Goal: Navigation & Orientation: Understand site structure

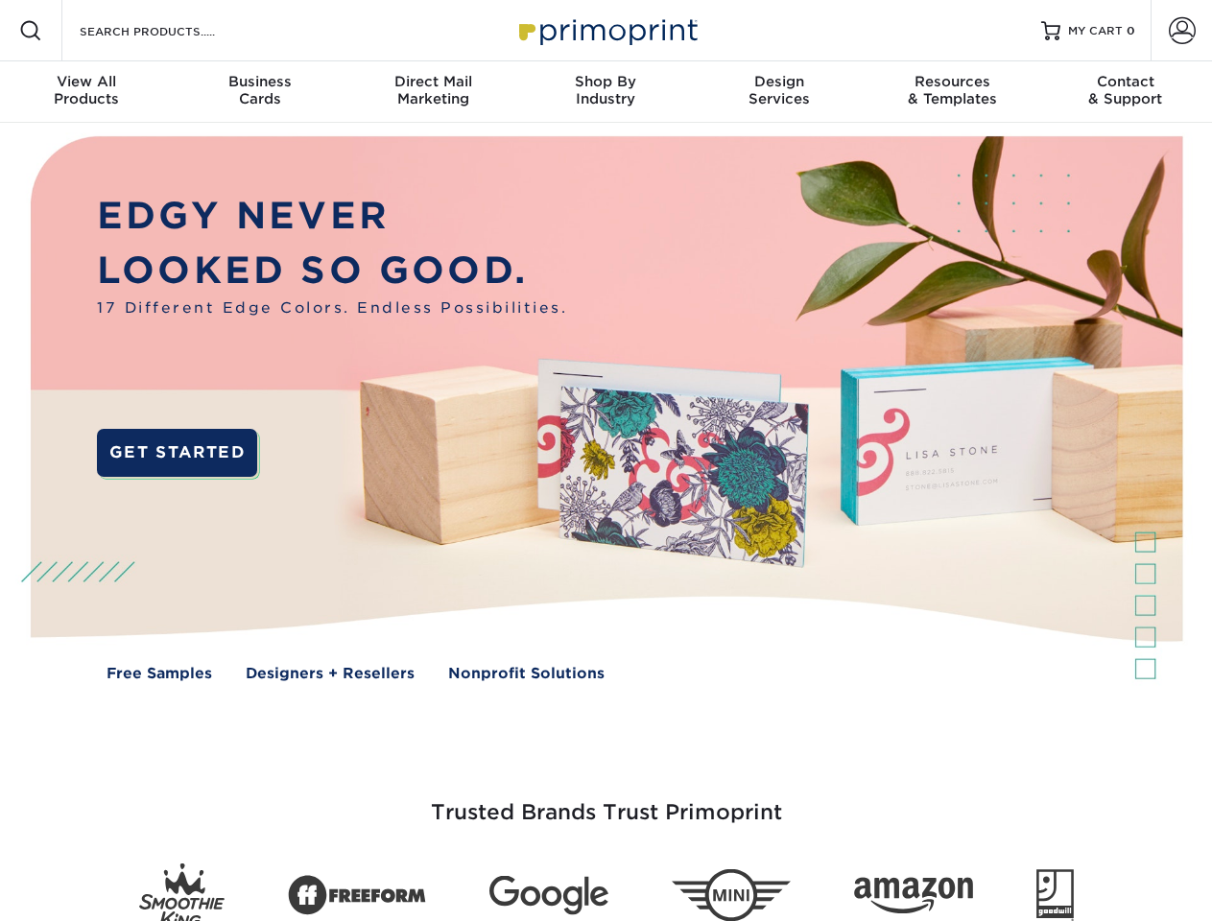
click at [606, 461] on img at bounding box center [606, 423] width 1200 height 600
click at [31, 31] on span at bounding box center [30, 30] width 23 height 23
click at [1181, 31] on span at bounding box center [1182, 30] width 27 height 27
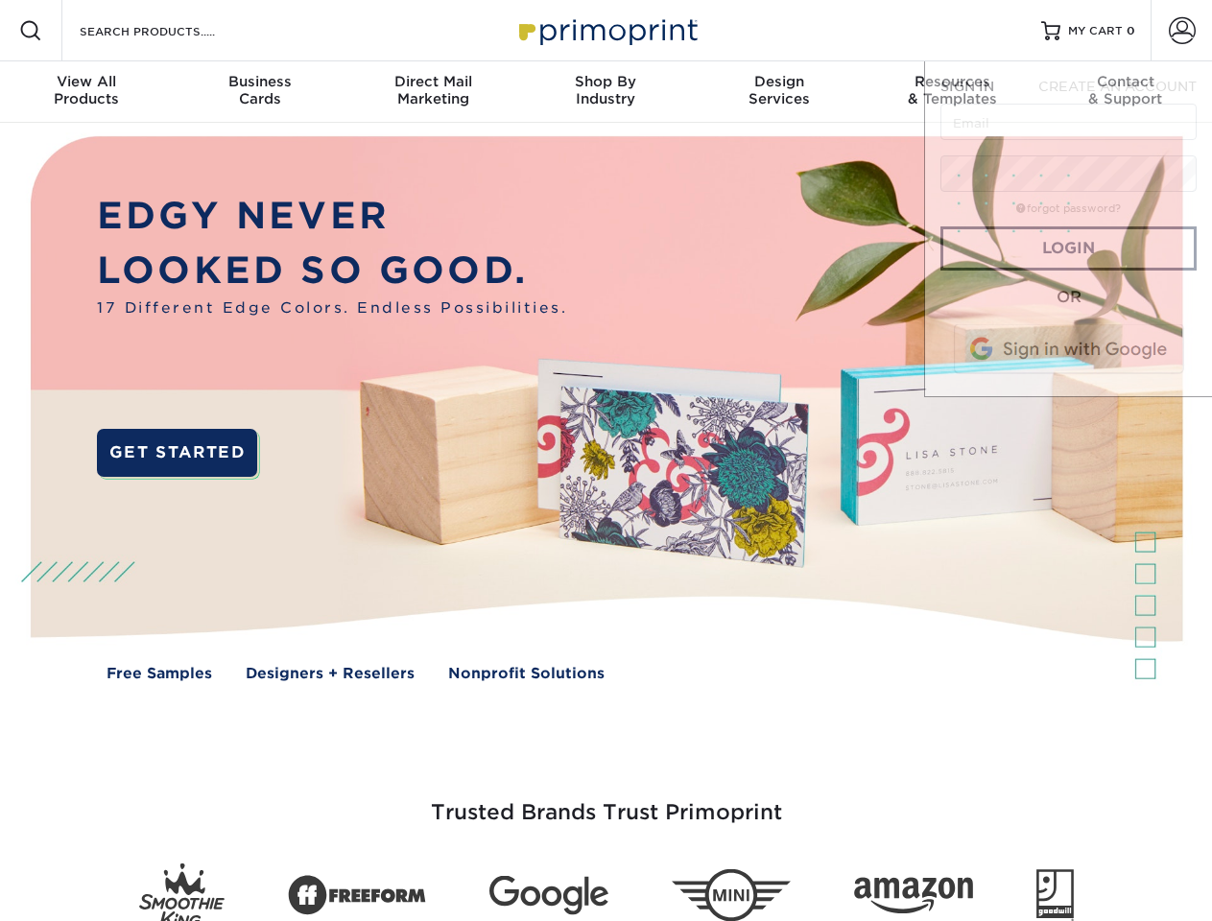
click at [86, 92] on div "View All Products" at bounding box center [86, 90] width 173 height 35
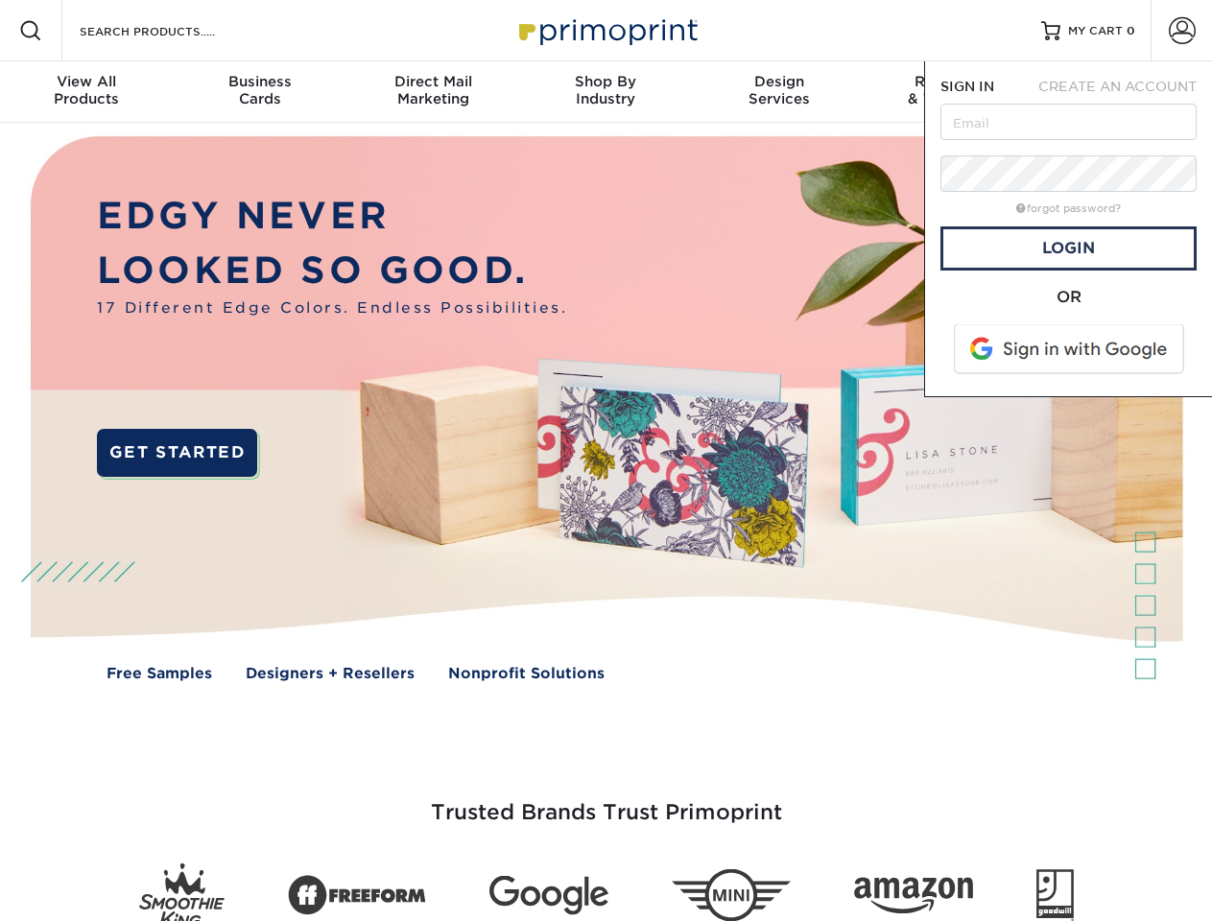
click at [259, 92] on div "Business Cards" at bounding box center [259, 90] width 173 height 35
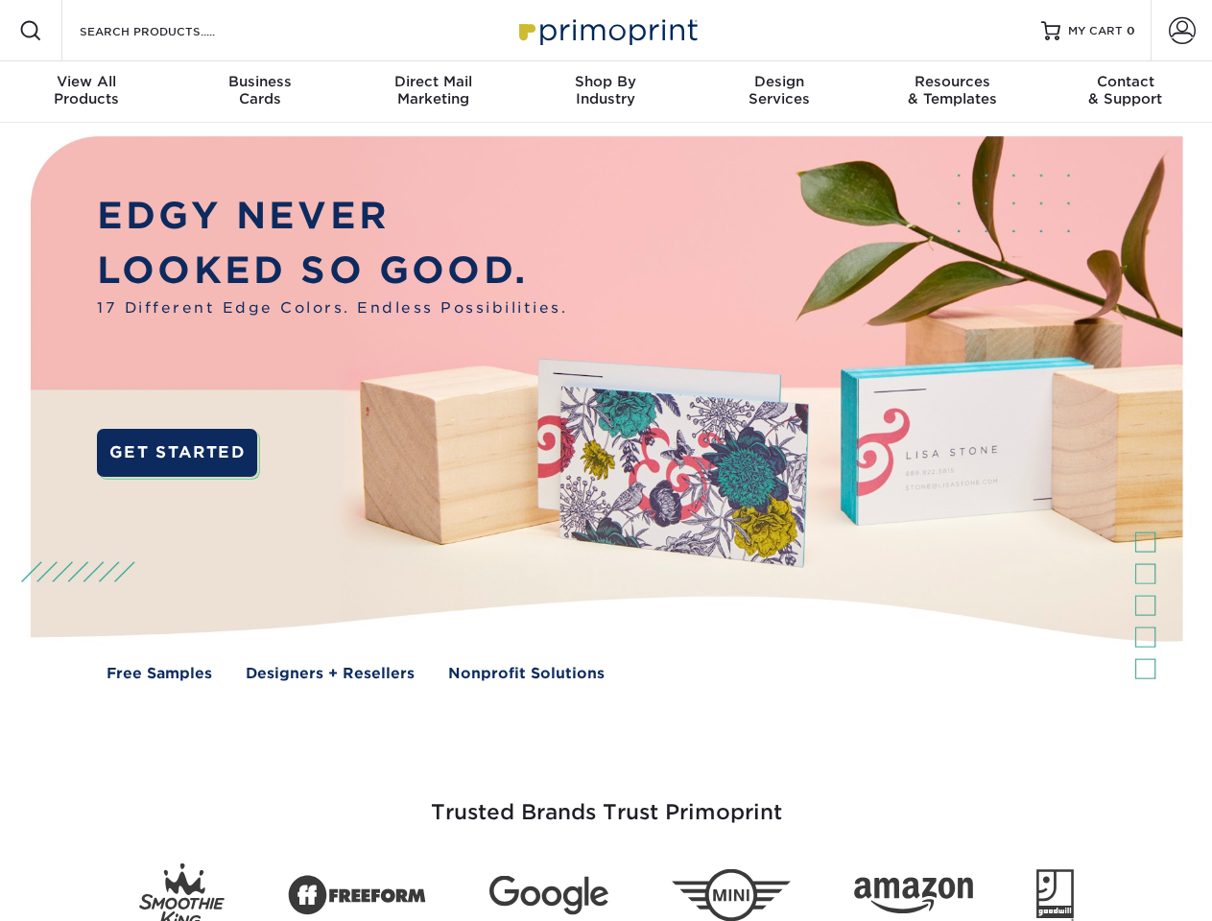
click at [433, 92] on div "Direct Mail Marketing" at bounding box center [432, 90] width 173 height 35
click at [606, 92] on div "Shop By Industry" at bounding box center [605, 90] width 173 height 35
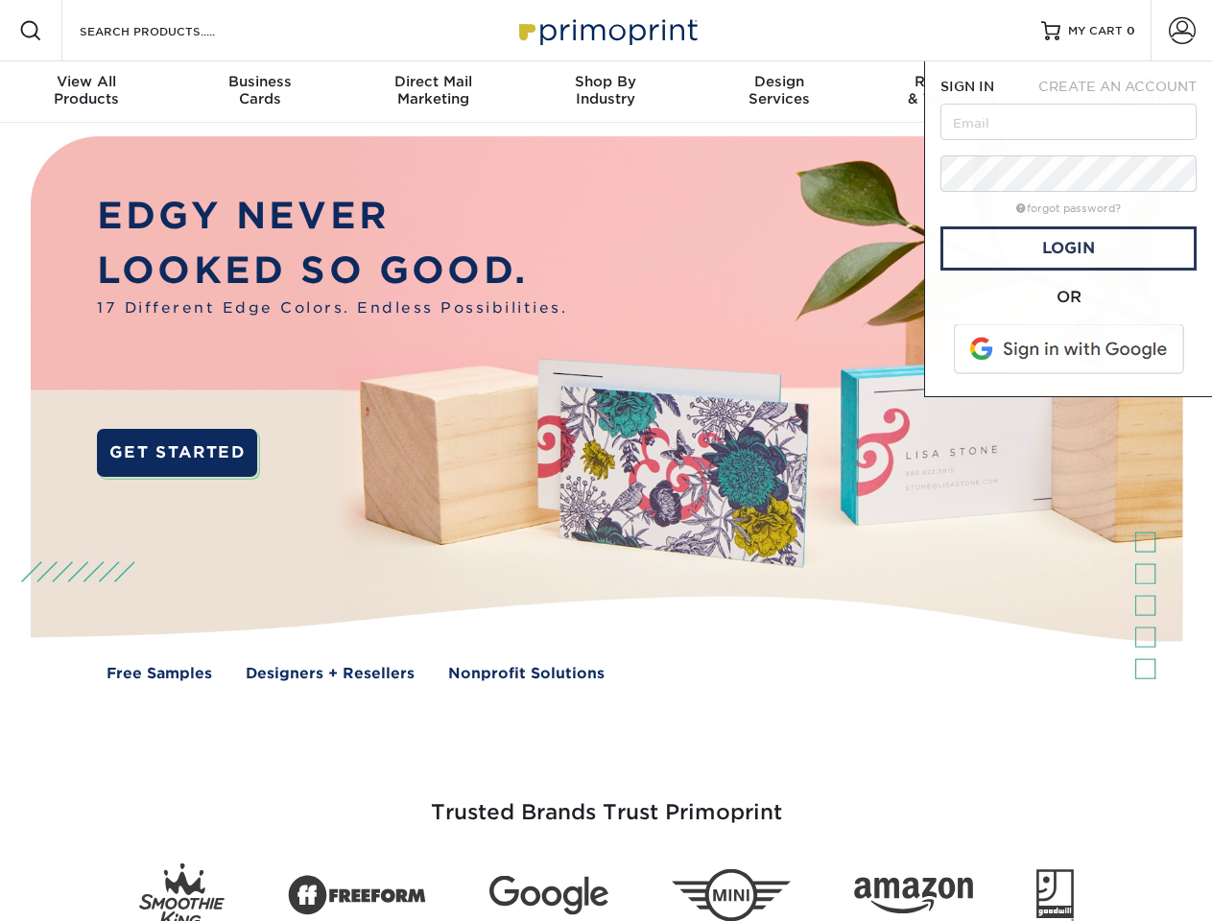
click at [779, 92] on div "Design Services" at bounding box center [779, 90] width 173 height 35
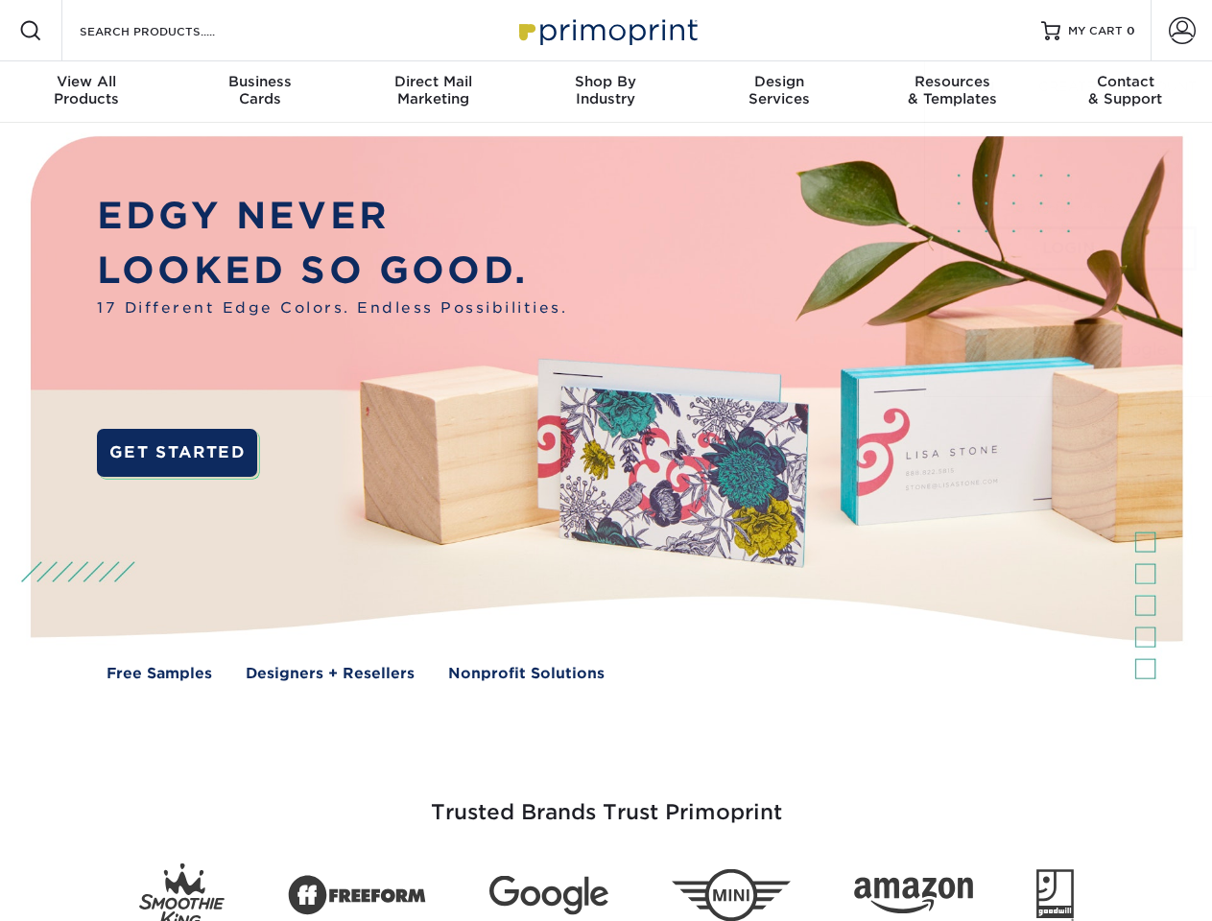
click at [952, 92] on span "SIGN IN" at bounding box center [968, 86] width 54 height 15
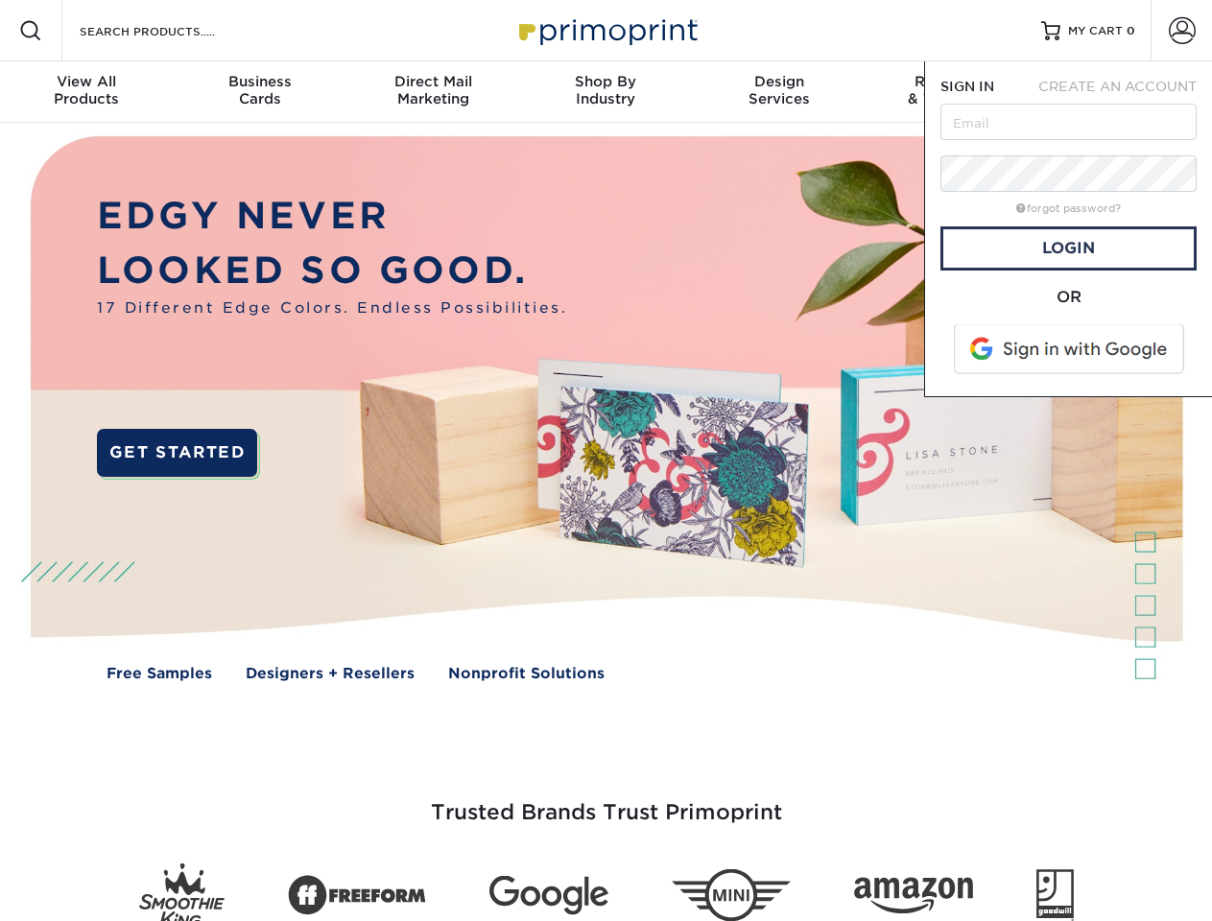
click at [1126, 92] on div "Contact & Support" at bounding box center [1125, 90] width 173 height 35
